Goal: Information Seeking & Learning: Find specific fact

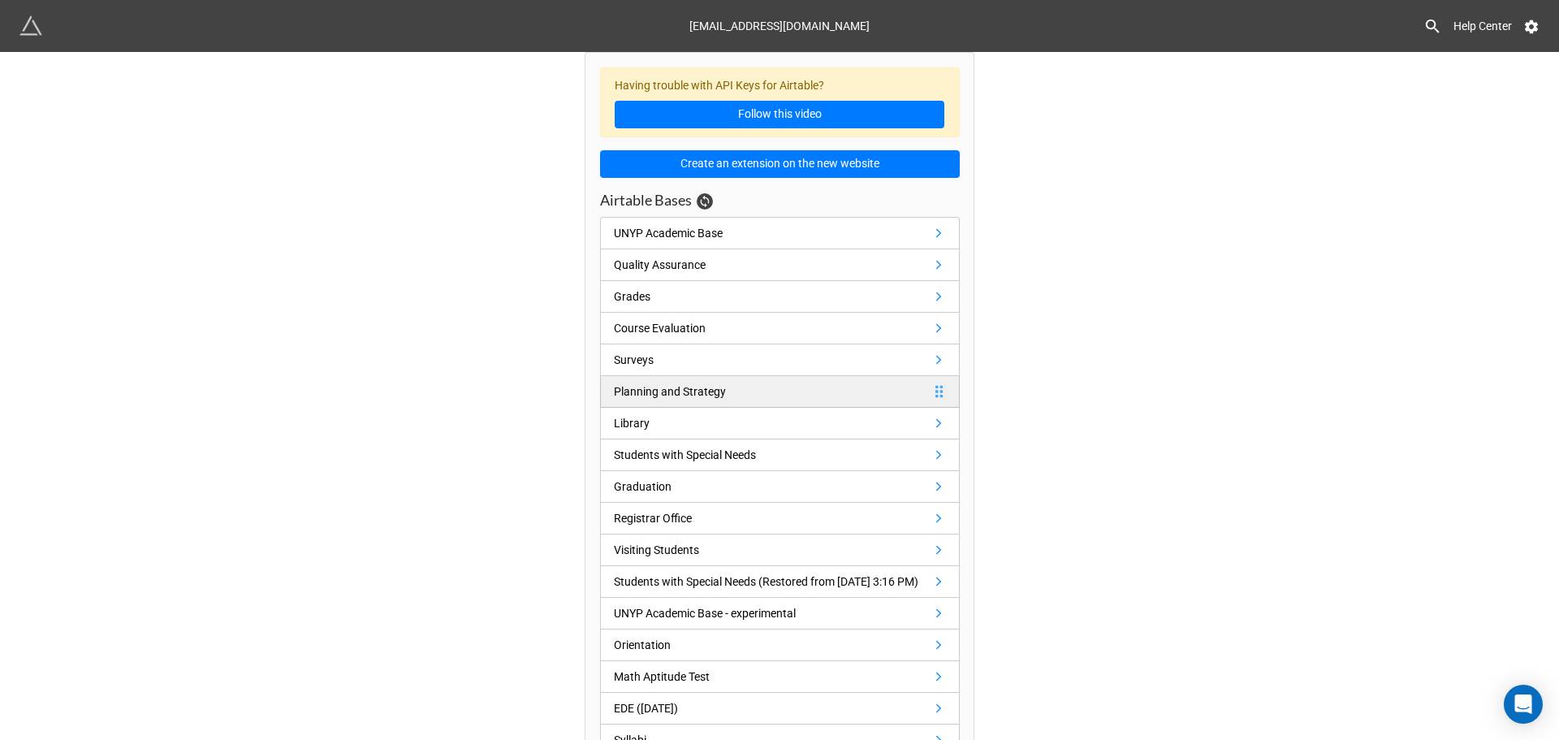
scroll to position [144, 0]
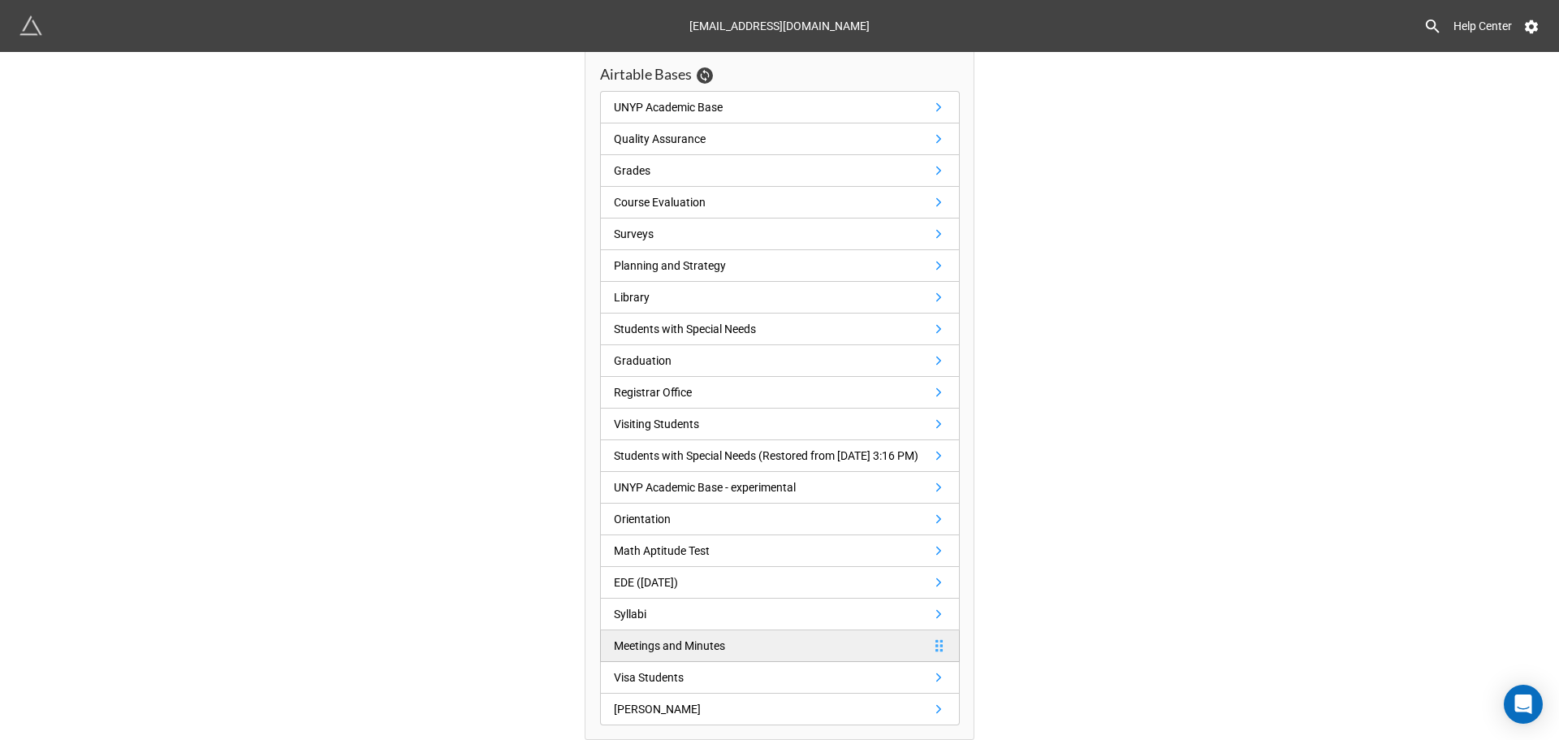
click at [775, 659] on link "Meetings and Minutes" at bounding box center [780, 646] width 360 height 32
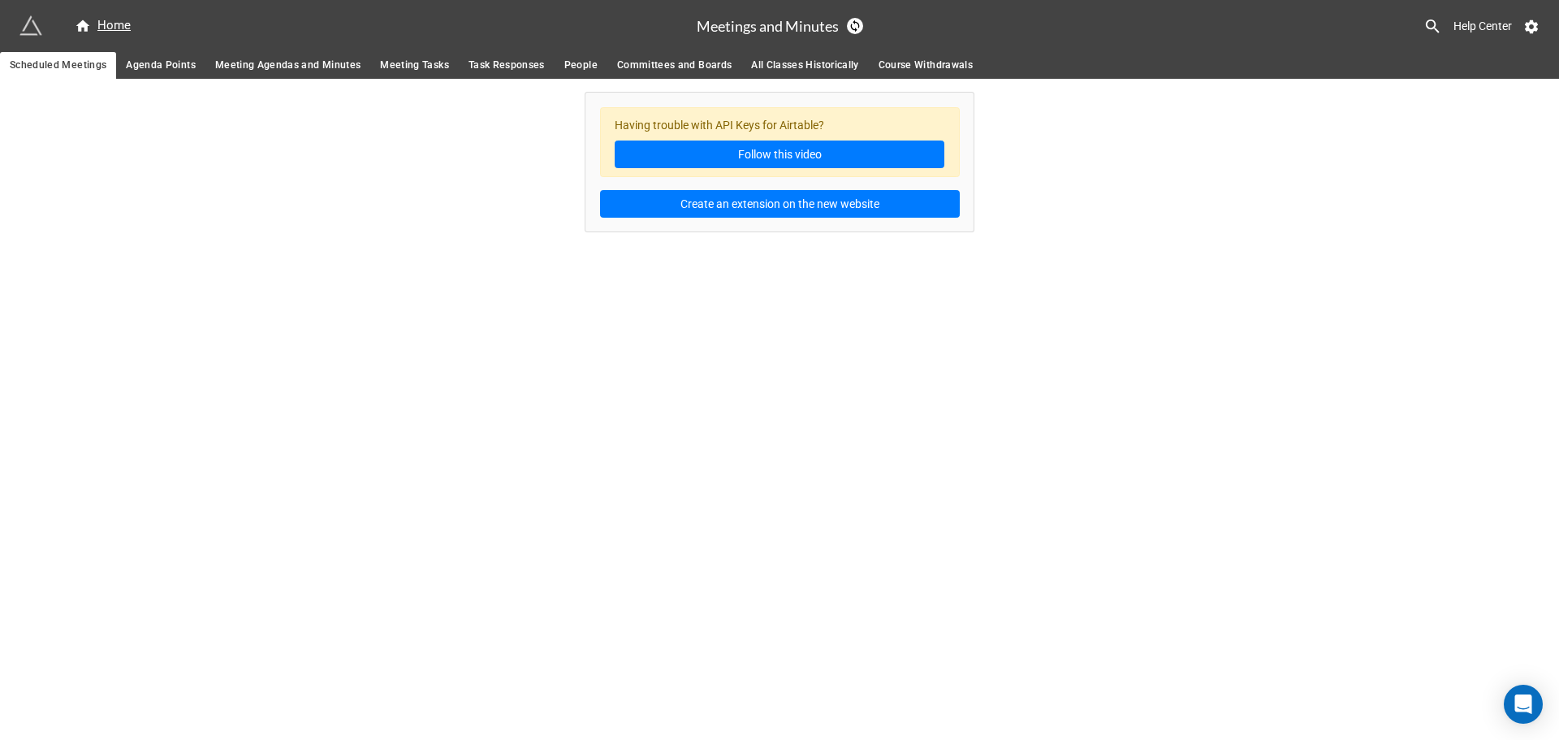
click at [145, 58] on span "Agenda Points" at bounding box center [161, 65] width 70 height 17
click at [296, 71] on span "Meeting Agendas and Minutes" at bounding box center [287, 65] width 145 height 17
drag, startPoint x: 417, startPoint y: 65, endPoint x: 428, endPoint y: 69, distance: 12.1
click at [417, 66] on span "Meeting Tasks" at bounding box center [414, 65] width 69 height 17
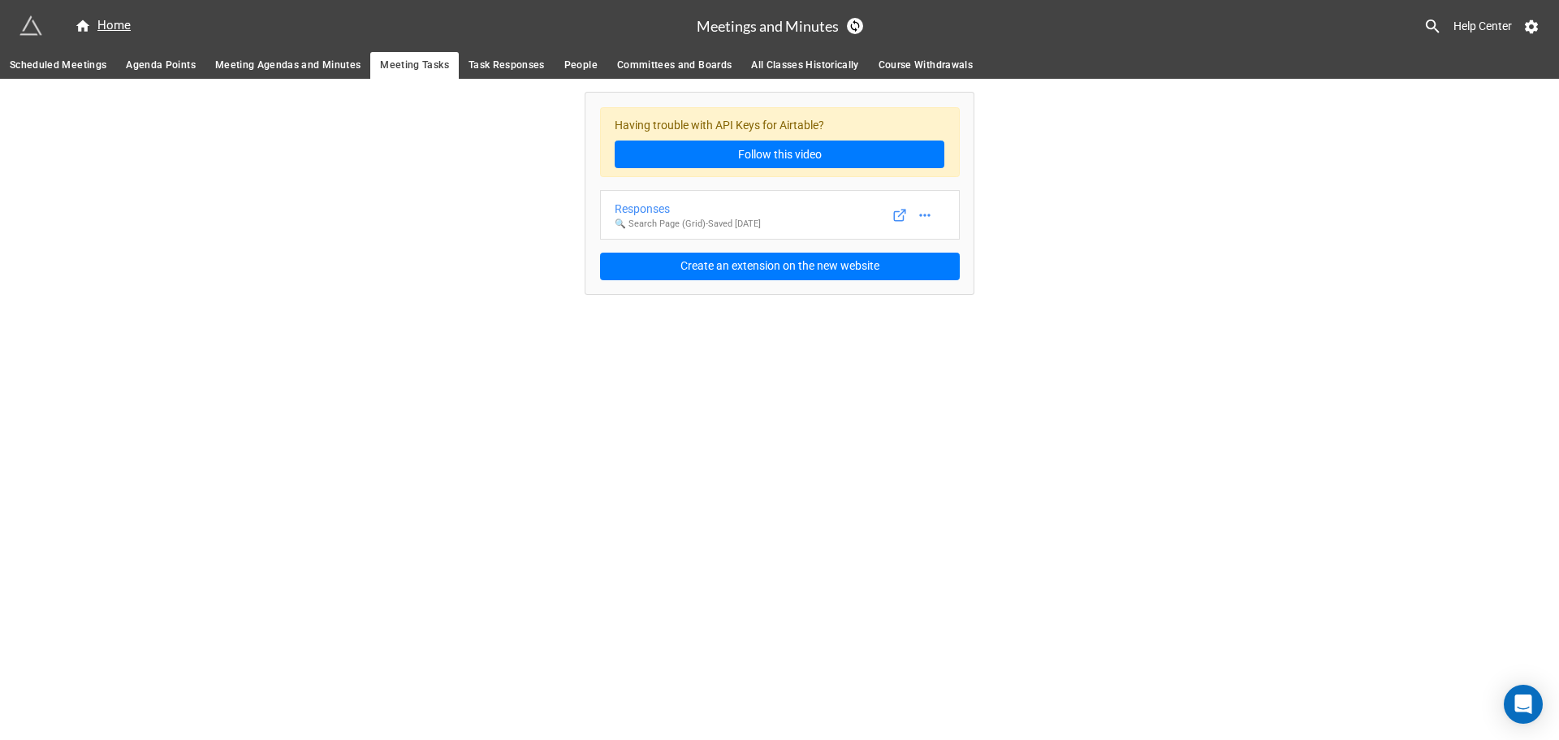
drag, startPoint x: 503, startPoint y: 62, endPoint x: 544, endPoint y: 63, distance: 41.4
click at [504, 62] on span "Task Responses" at bounding box center [507, 65] width 76 height 17
click at [572, 61] on span "People" at bounding box center [580, 65] width 33 height 17
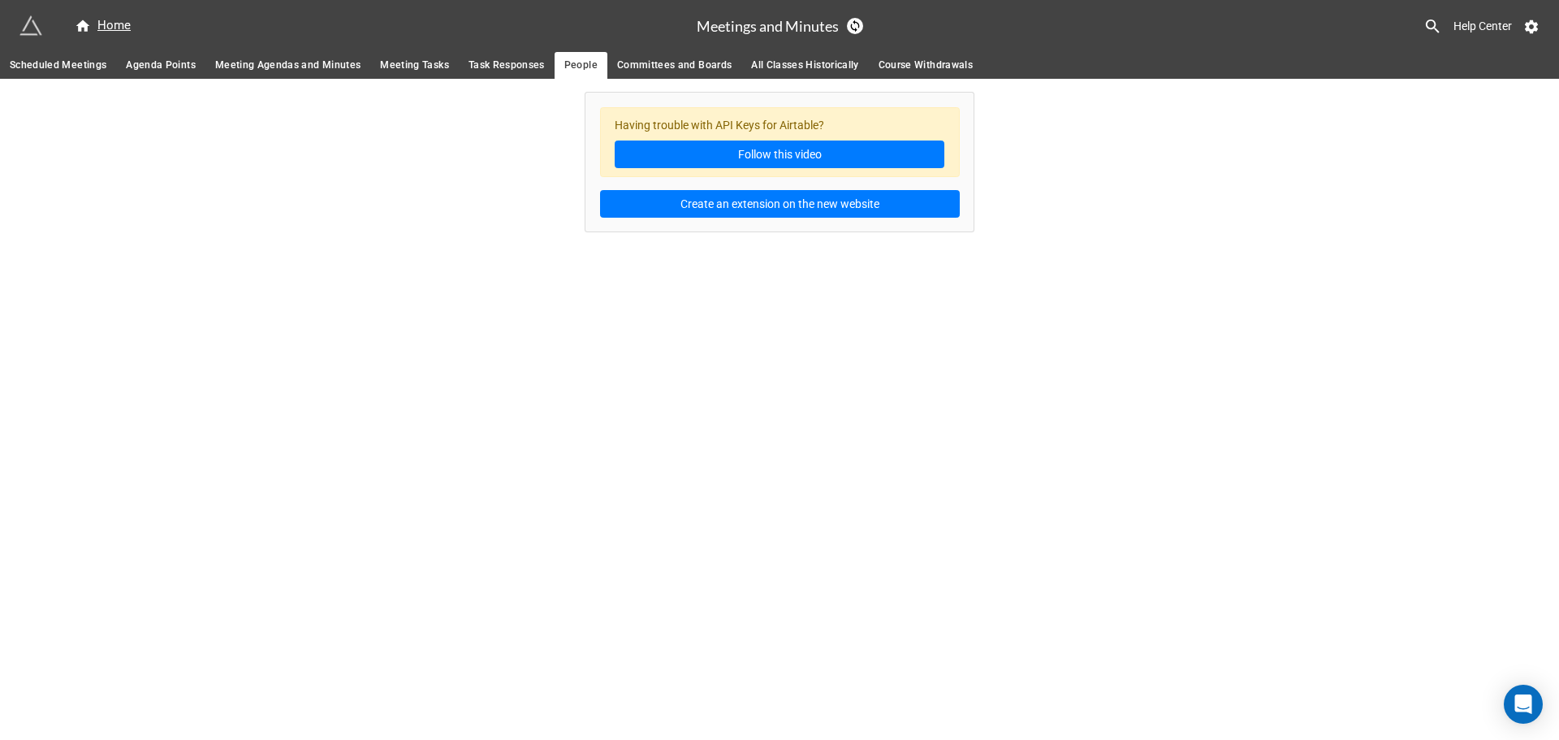
click at [492, 56] on link "Task Responses" at bounding box center [507, 65] width 96 height 27
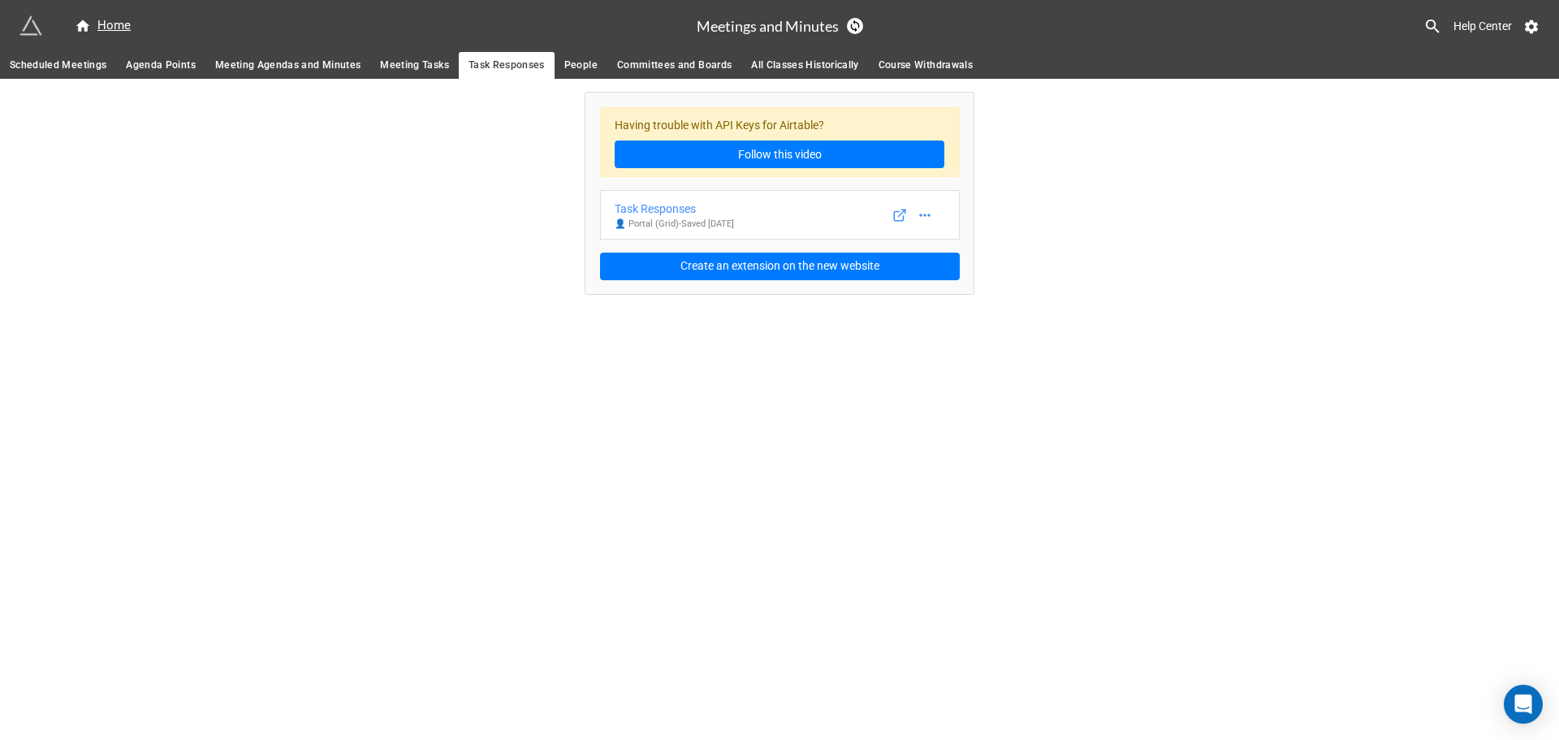
click at [396, 63] on span "Meeting Tasks" at bounding box center [414, 65] width 69 height 17
click at [328, 63] on span "Meeting Agendas and Minutes" at bounding box center [287, 65] width 145 height 17
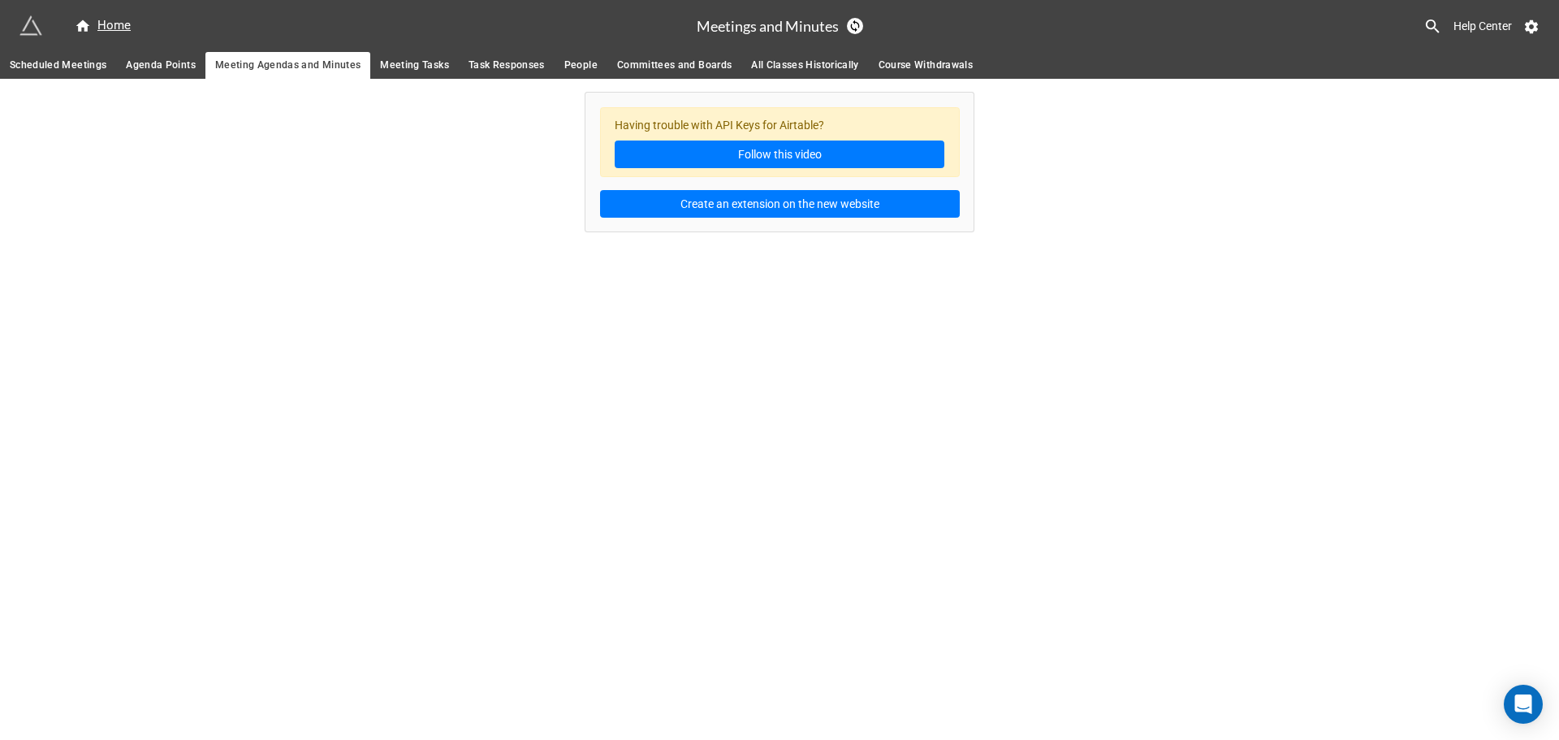
click at [395, 65] on span "Meeting Tasks" at bounding box center [414, 65] width 69 height 17
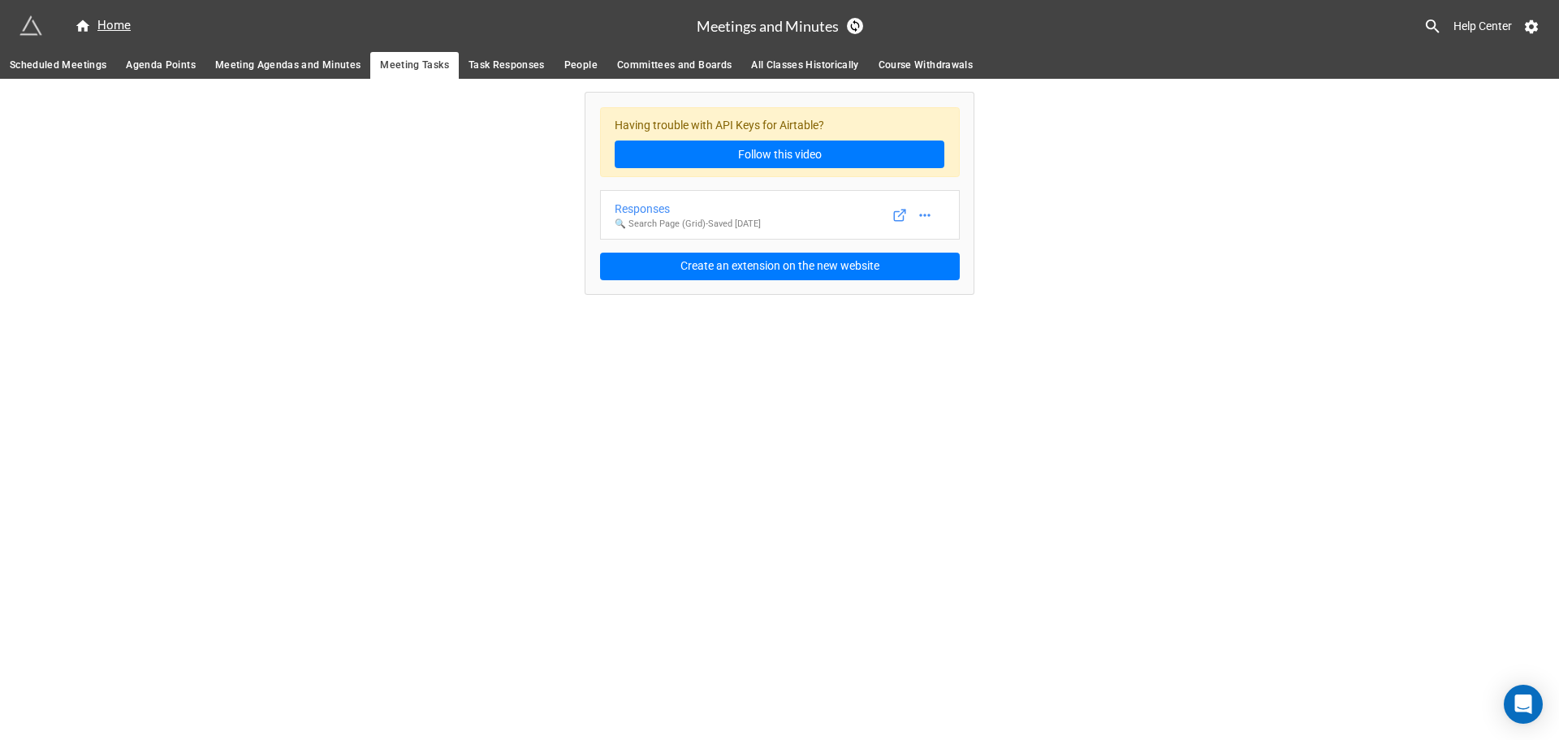
click at [499, 66] on span "Task Responses" at bounding box center [507, 65] width 76 height 17
drag, startPoint x: 602, startPoint y: 64, endPoint x: 628, endPoint y: 63, distance: 26.0
click at [607, 64] on link "Committees and Boards" at bounding box center [674, 65] width 134 height 27
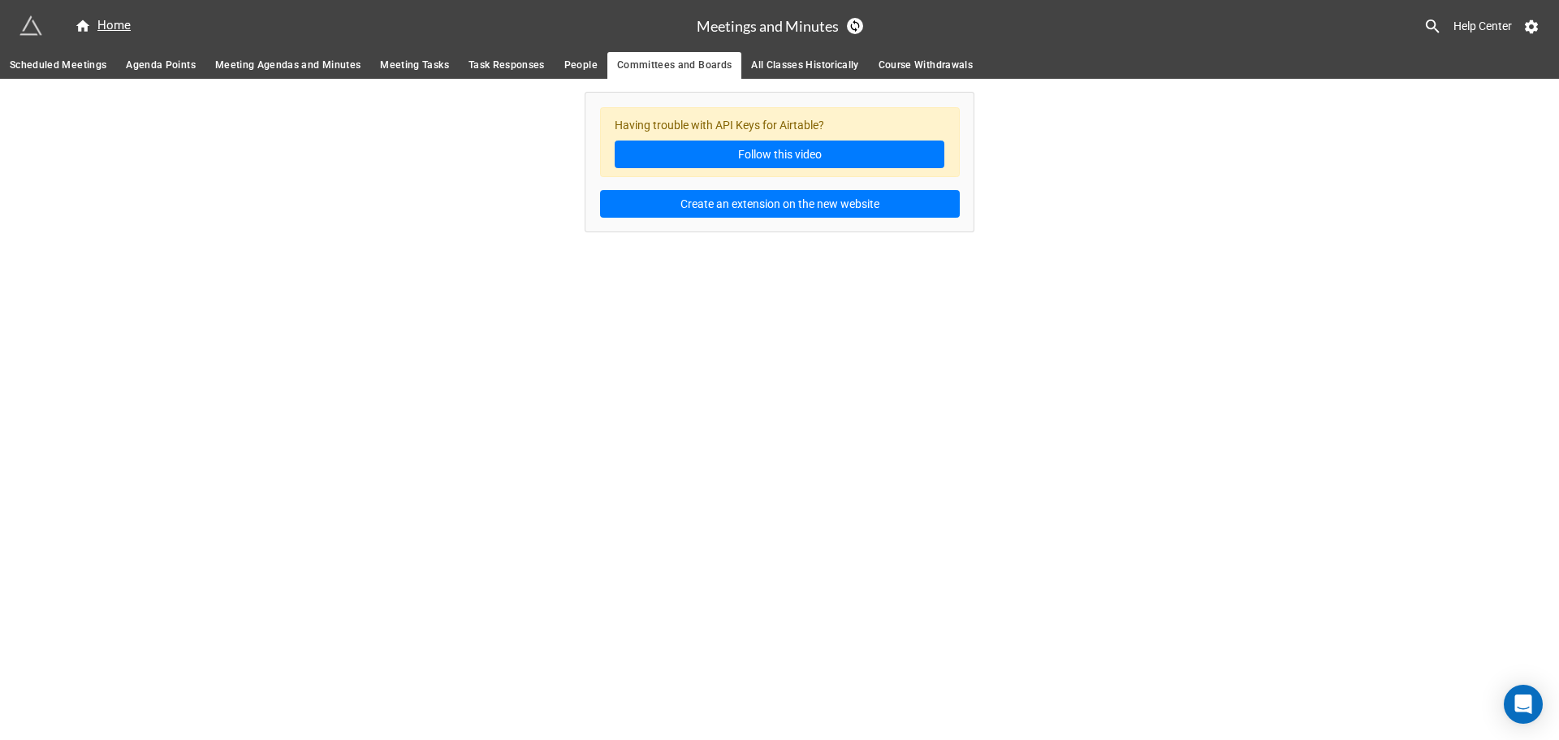
click at [586, 63] on span "People" at bounding box center [580, 65] width 33 height 17
click at [789, 64] on span "All Classes Historically" at bounding box center [804, 65] width 107 height 17
click at [936, 61] on span "Course Withdrawals" at bounding box center [926, 65] width 94 height 17
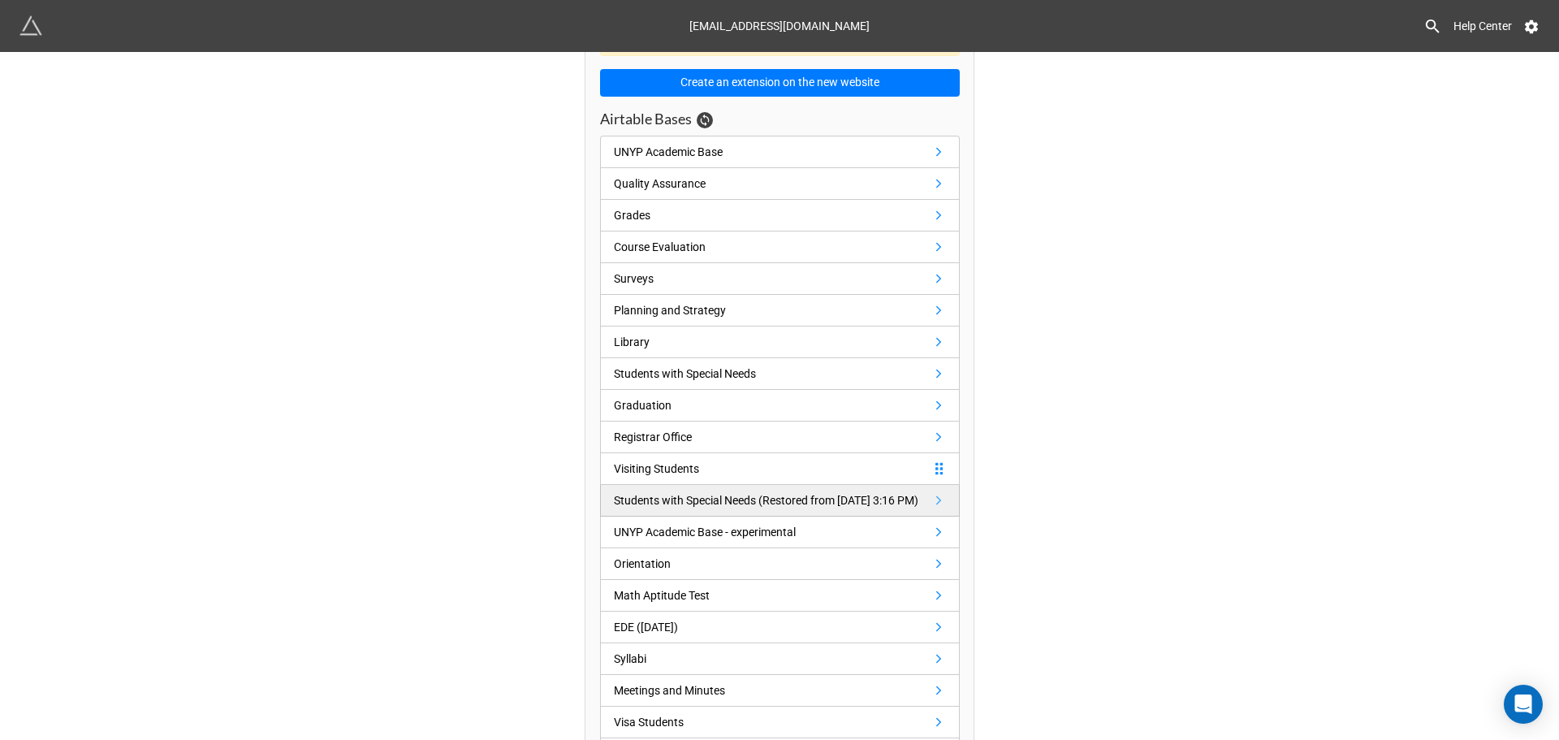
scroll to position [144, 0]
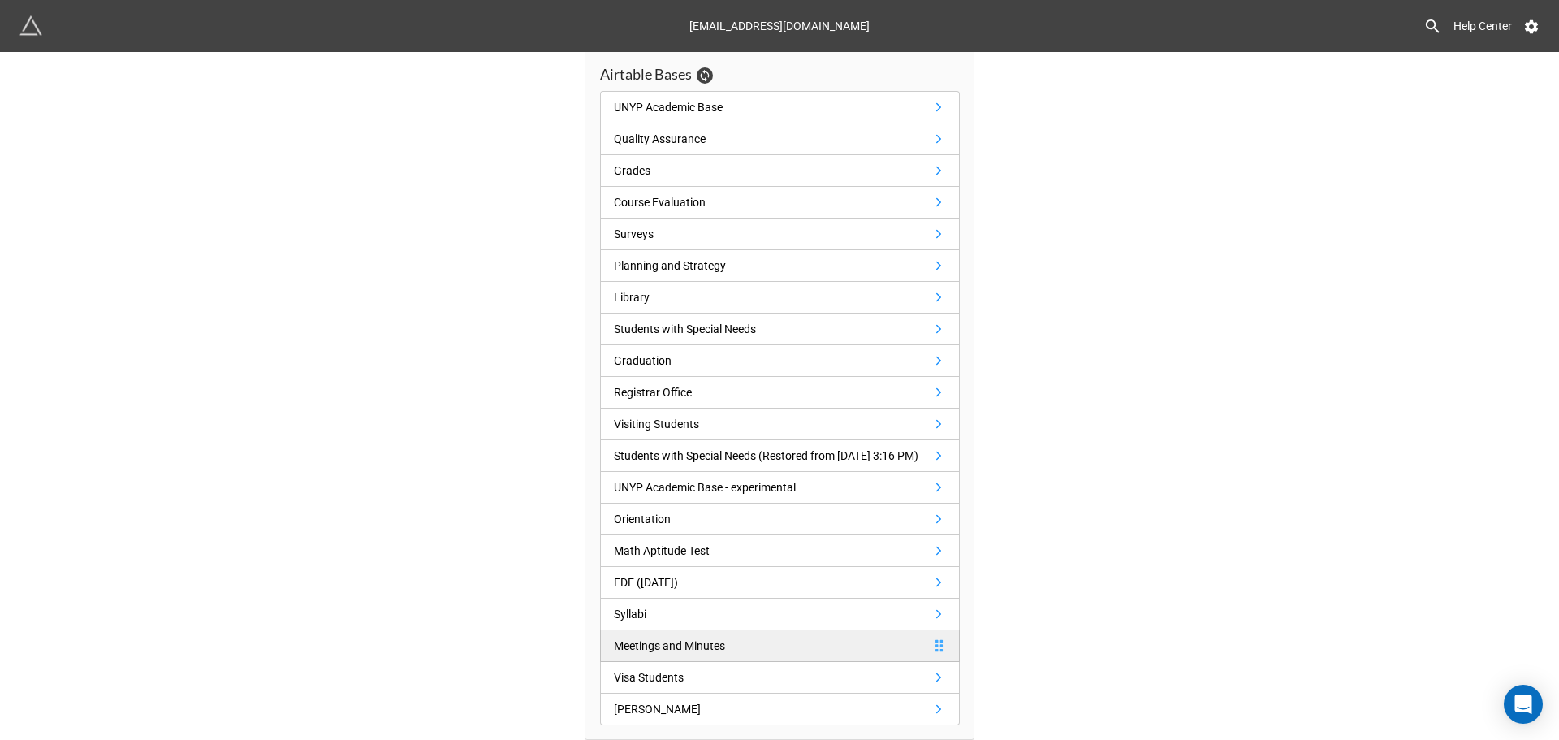
click at [759, 643] on link "Meetings and Minutes" at bounding box center [780, 646] width 360 height 32
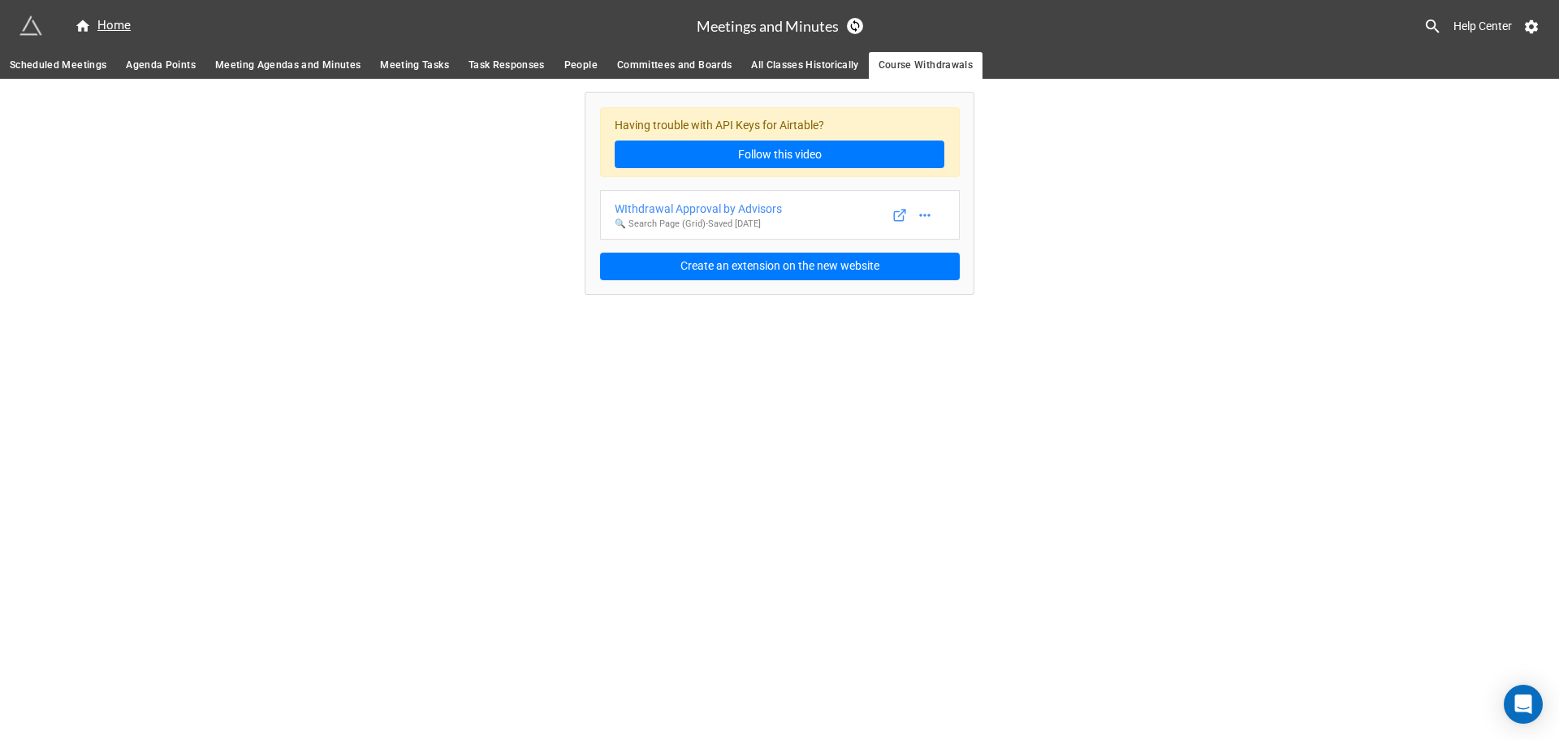
click at [473, 60] on span "Task Responses" at bounding box center [507, 65] width 76 height 17
click at [678, 208] on div "Task Responses" at bounding box center [674, 209] width 119 height 18
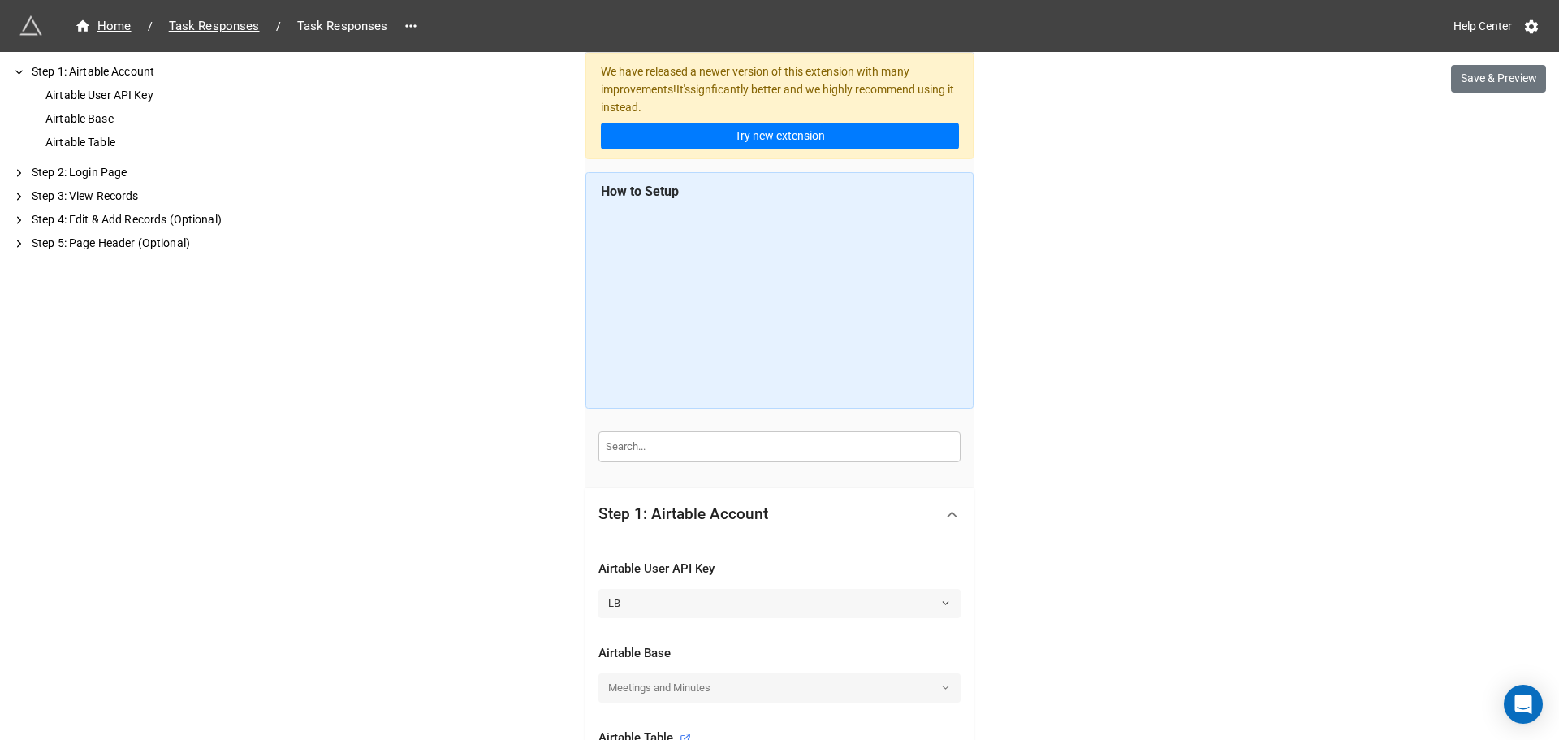
click at [739, 606] on link "LB" at bounding box center [780, 603] width 362 height 29
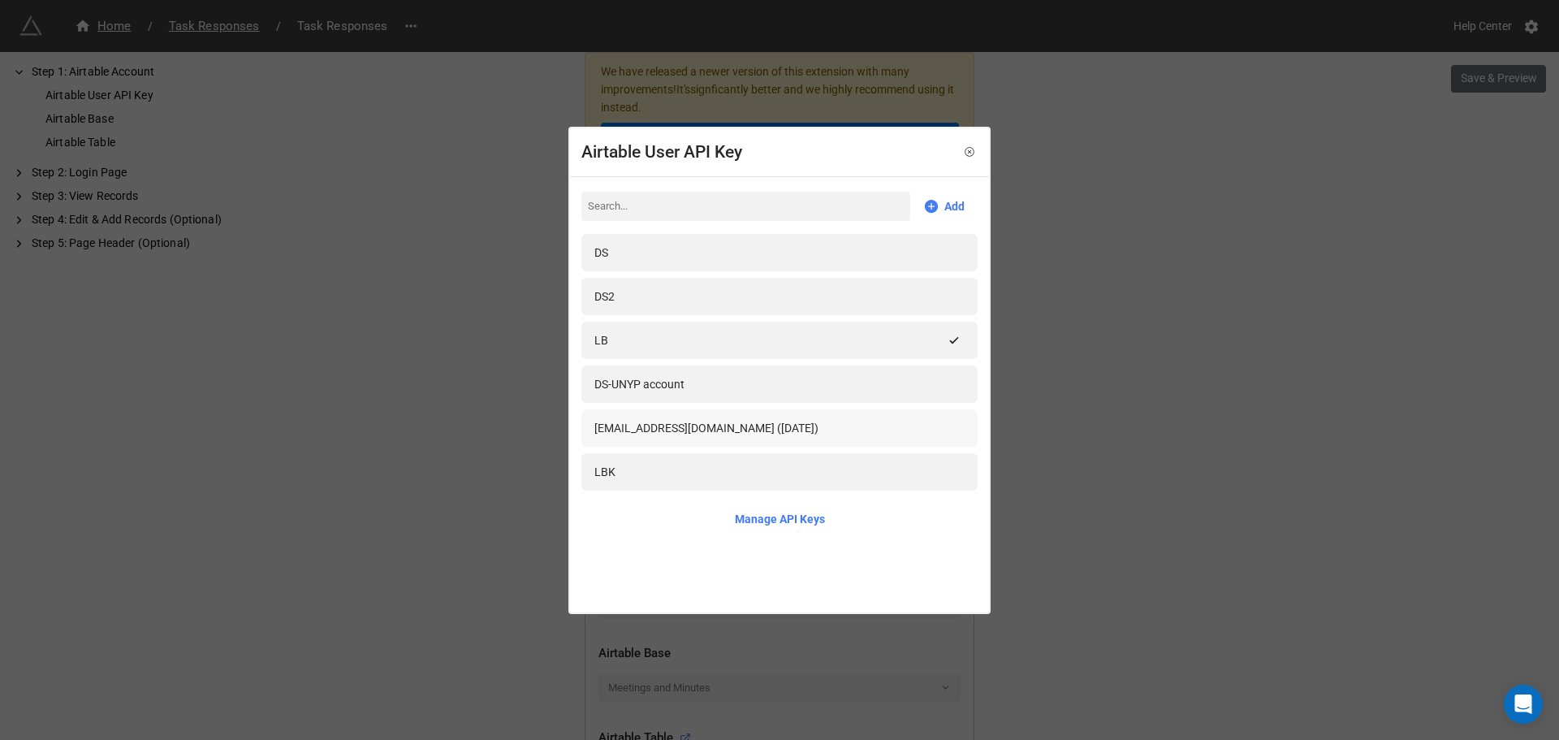
click at [717, 424] on div "airtableapi2@unyp.cz (11.1.2024)" at bounding box center [706, 428] width 224 height 18
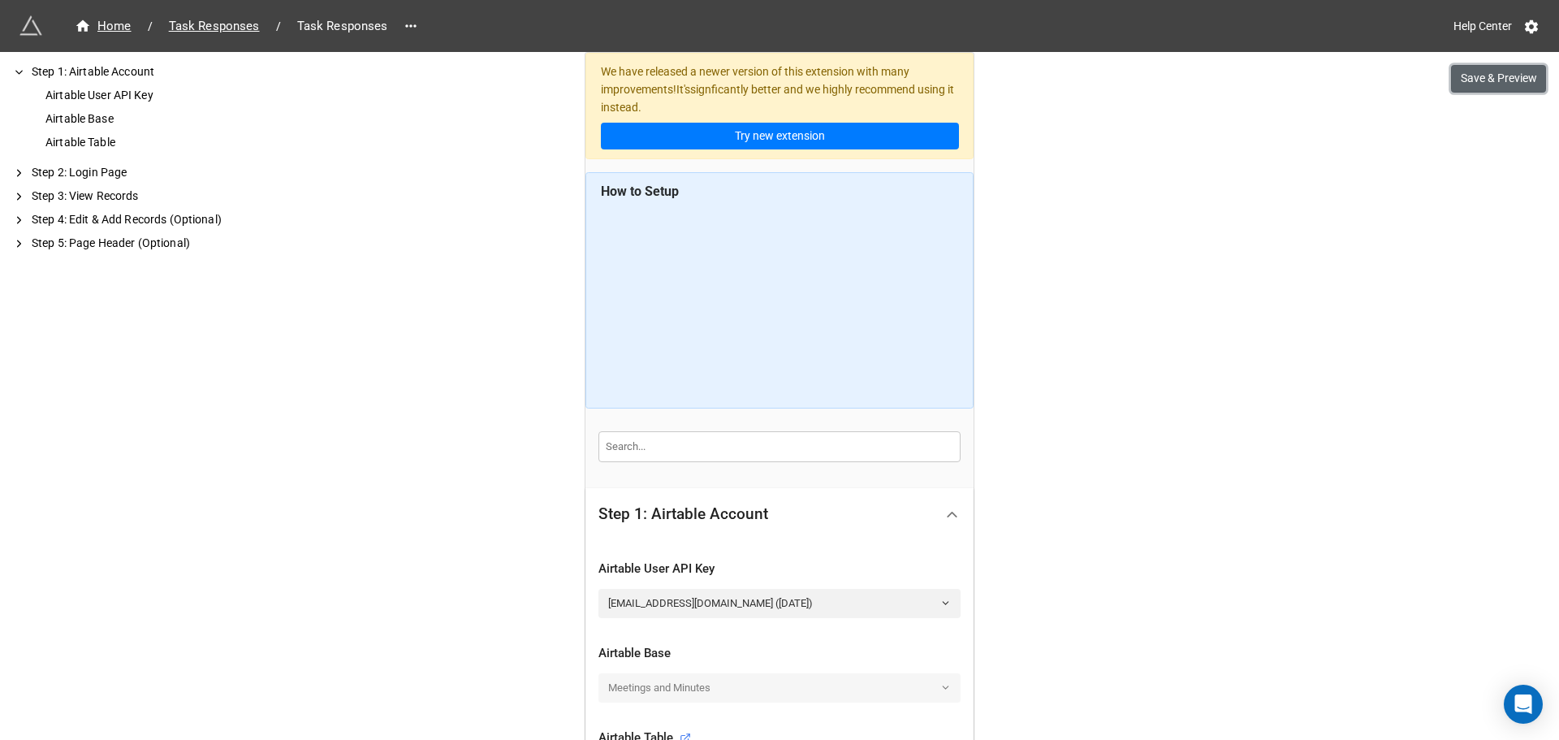
click at [1509, 78] on button "Save & Preview" at bounding box center [1498, 79] width 95 height 28
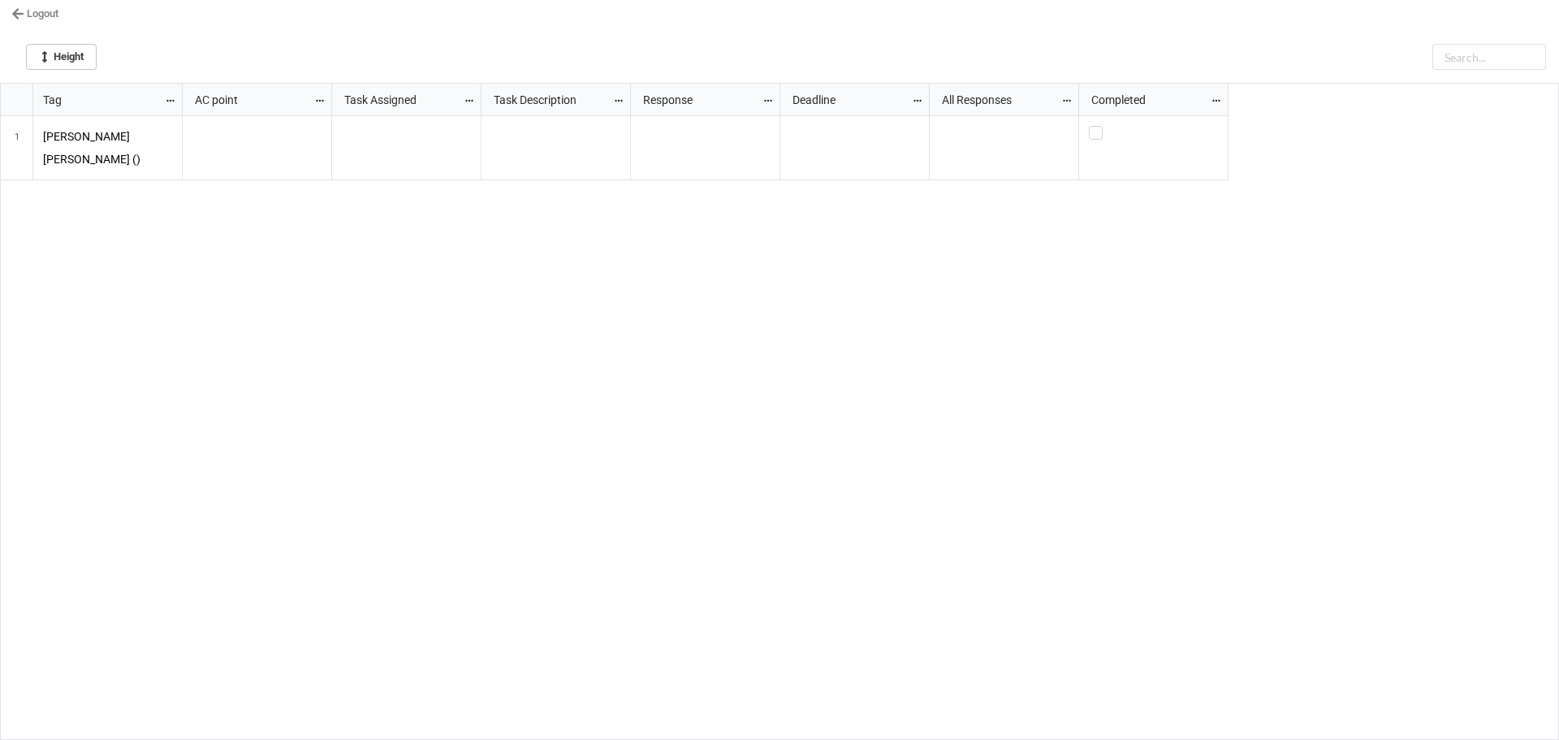
scroll to position [646, 1550]
